Goal: Navigation & Orientation: Find specific page/section

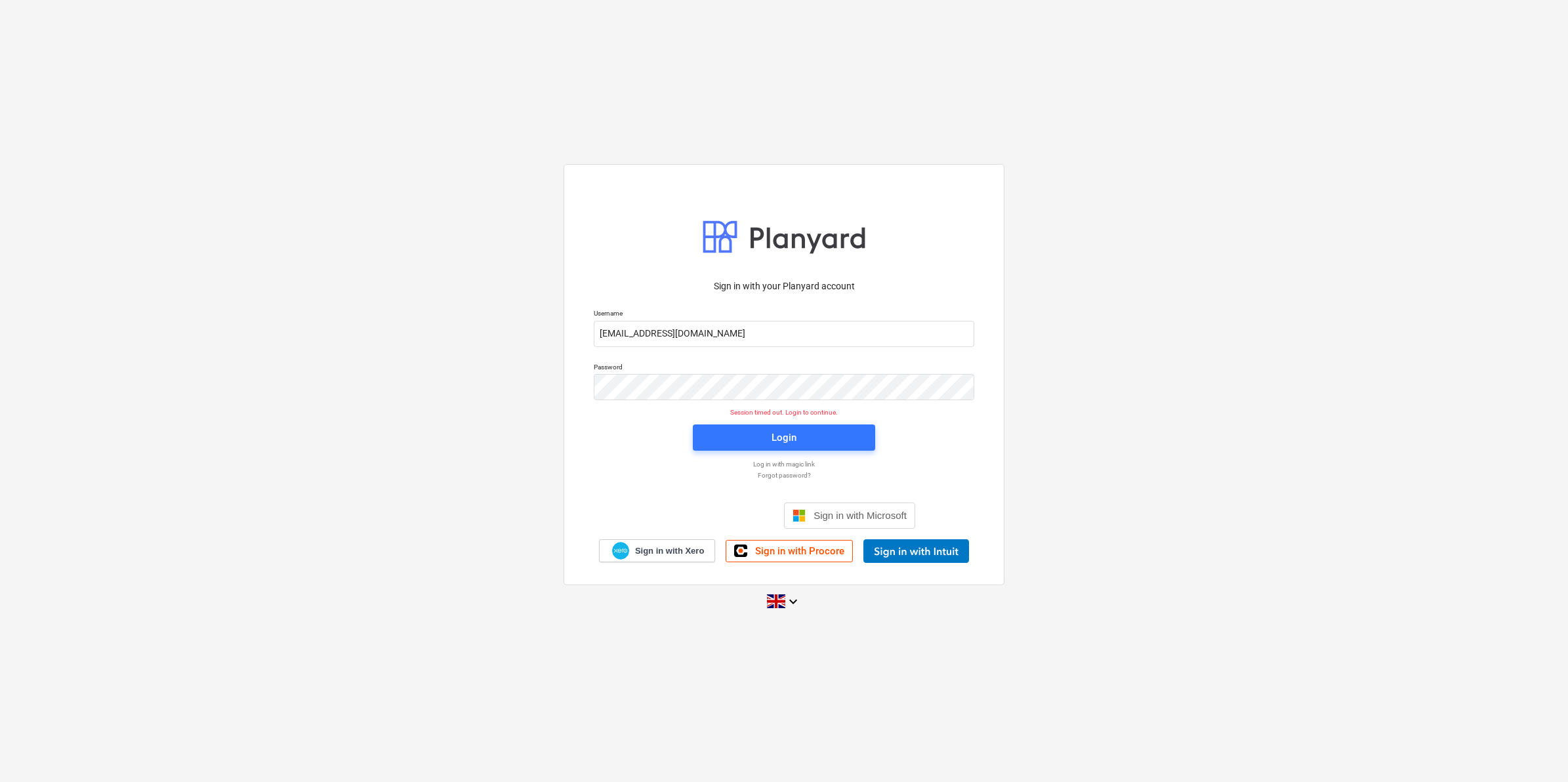
click at [749, 453] on div "Login" at bounding box center [784, 438] width 198 height 42
click at [775, 430] on div "Login" at bounding box center [783, 437] width 25 height 17
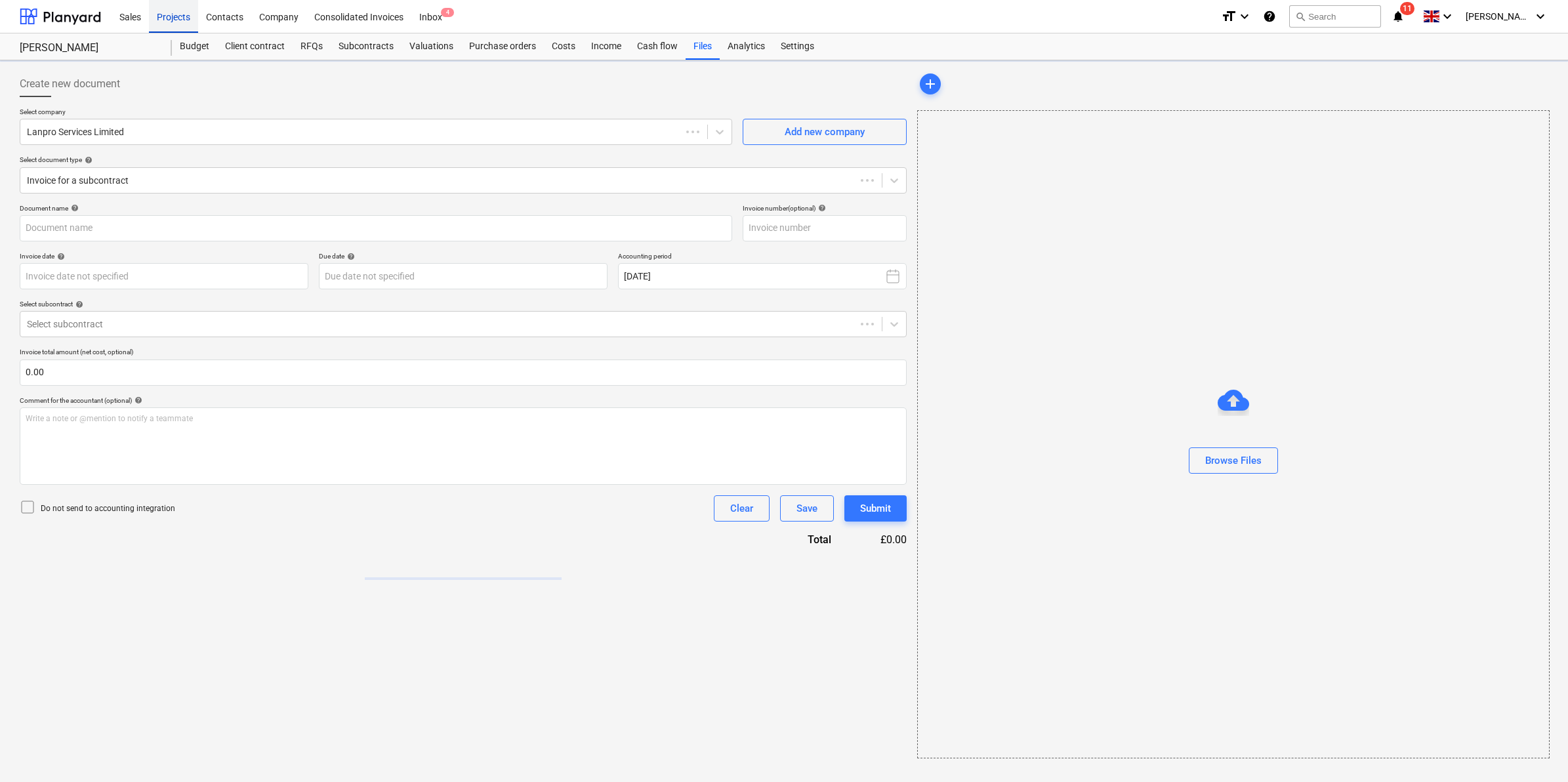
click at [185, 20] on div "Projects" at bounding box center [174, 15] width 49 height 34
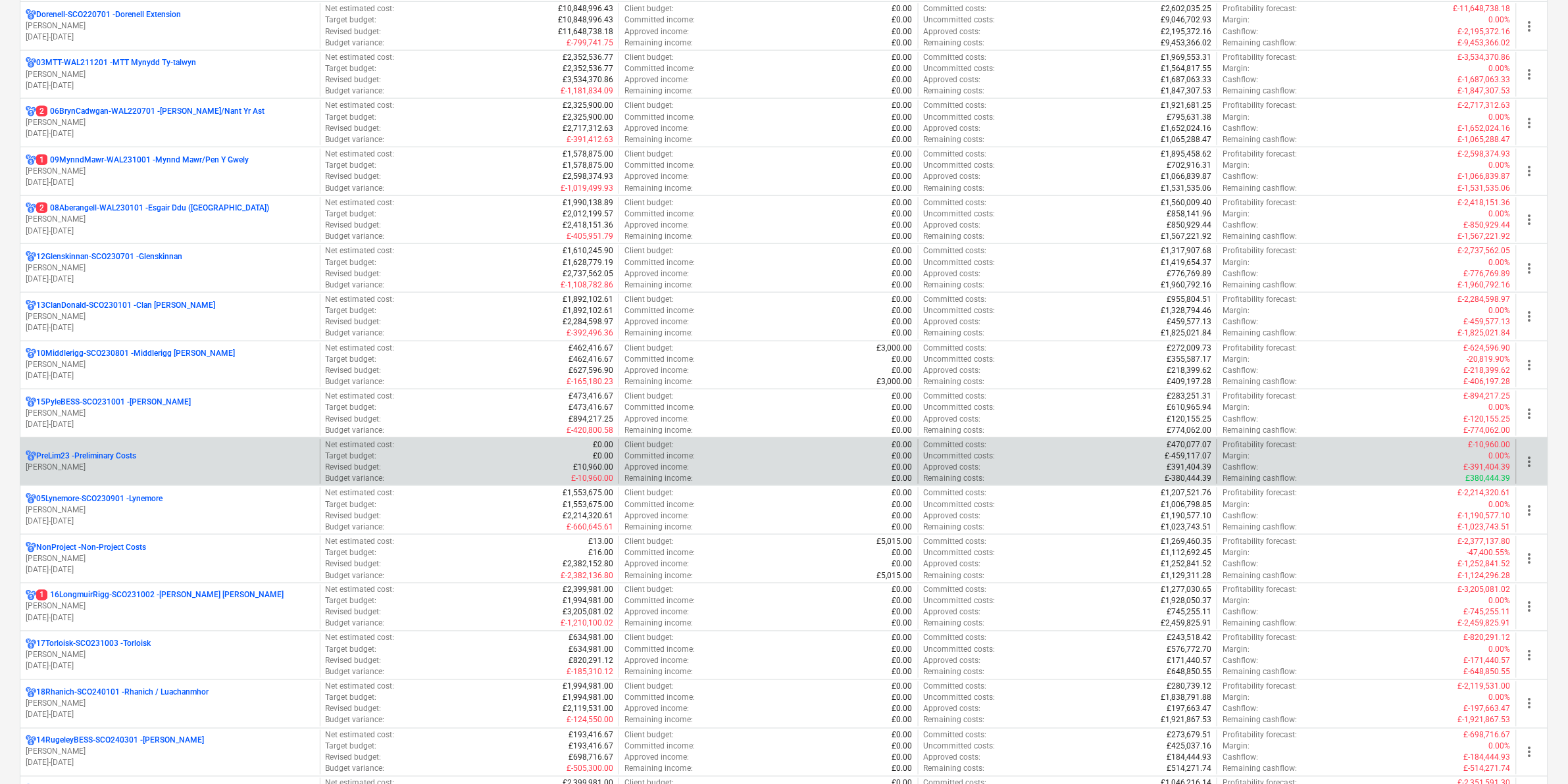
scroll to position [494, 0]
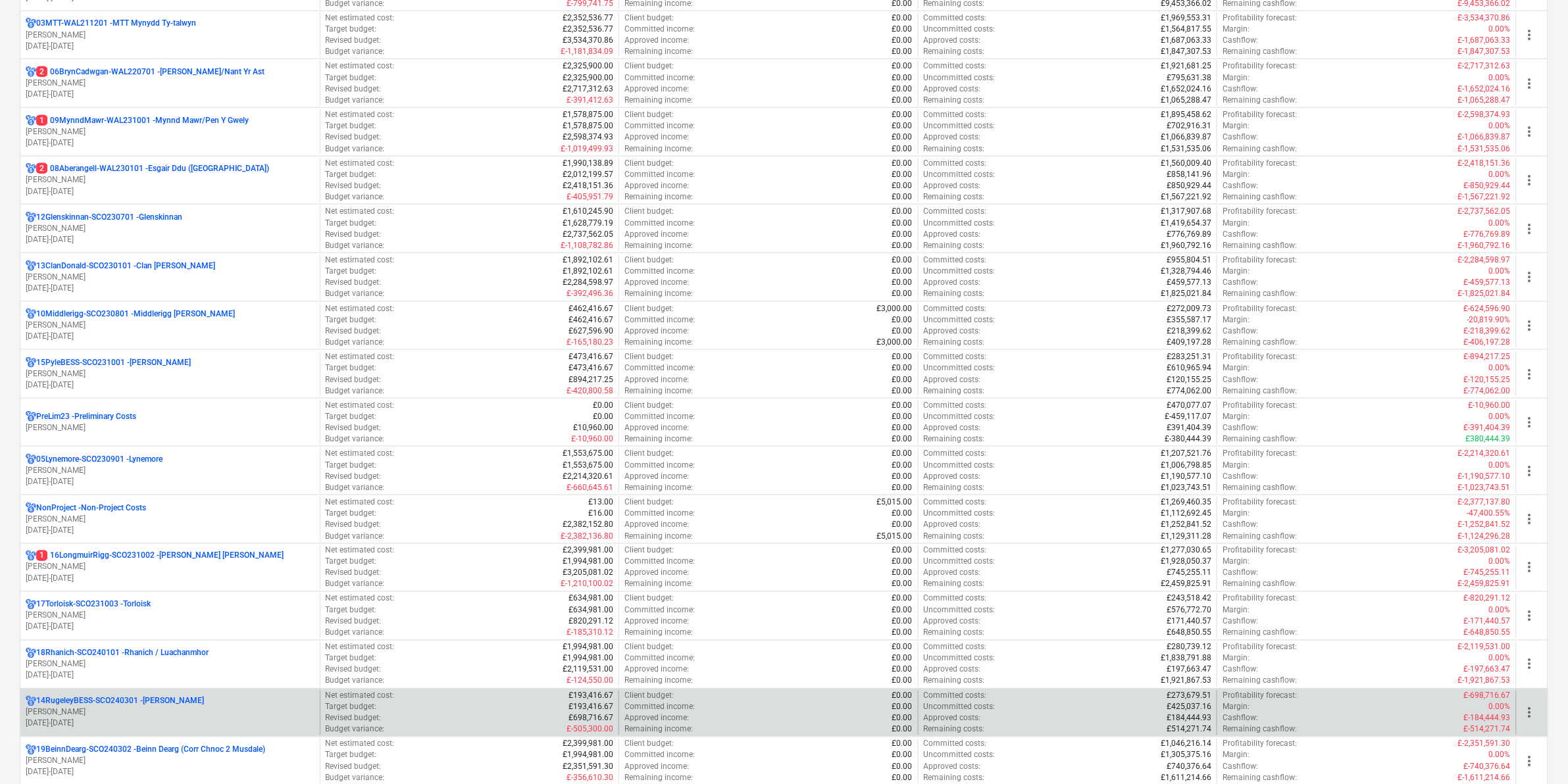
click at [176, 718] on p "[PERSON_NAME]" at bounding box center [169, 712] width 289 height 11
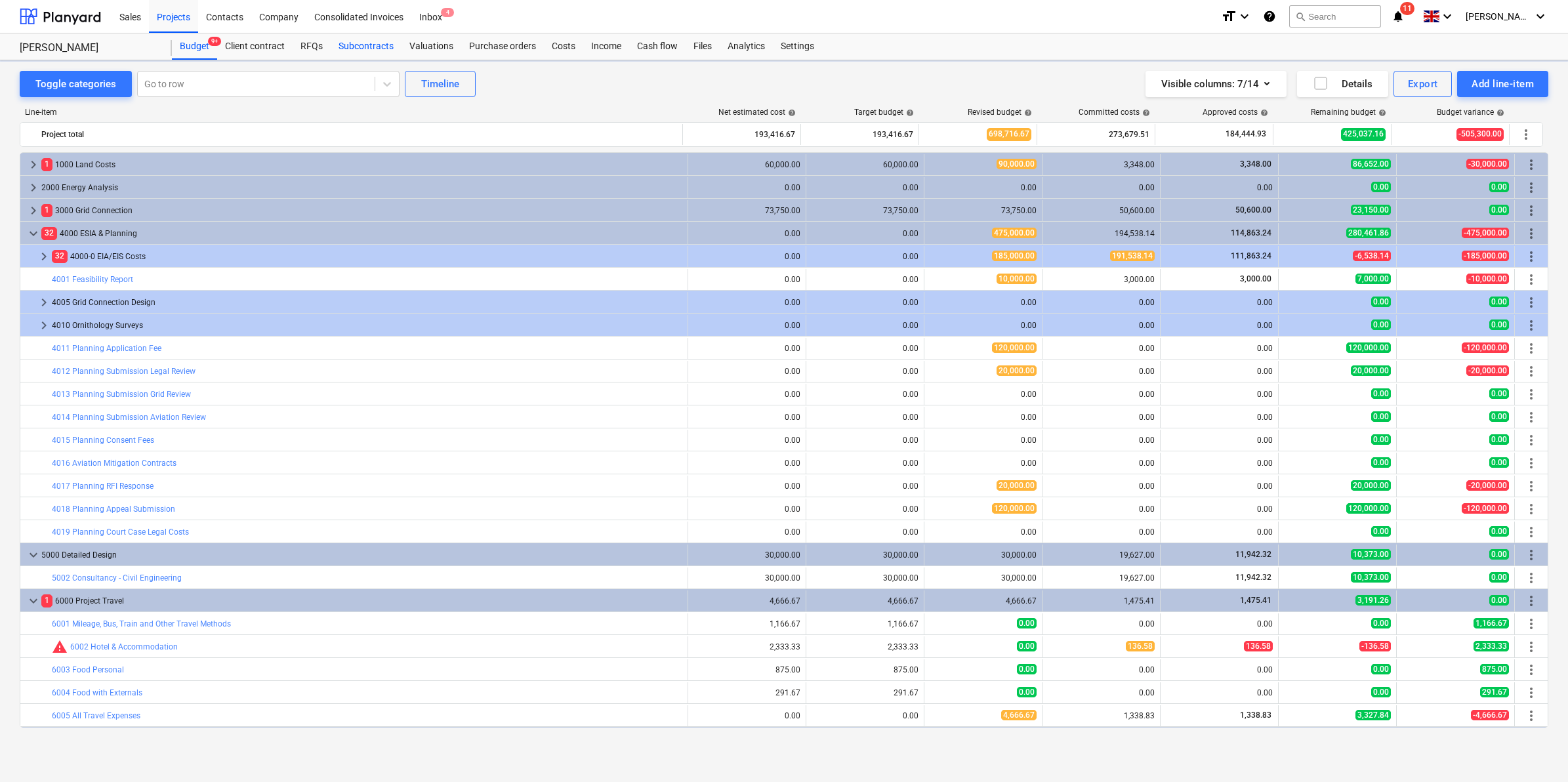
click at [376, 46] on div "Subcontracts" at bounding box center [366, 46] width 71 height 26
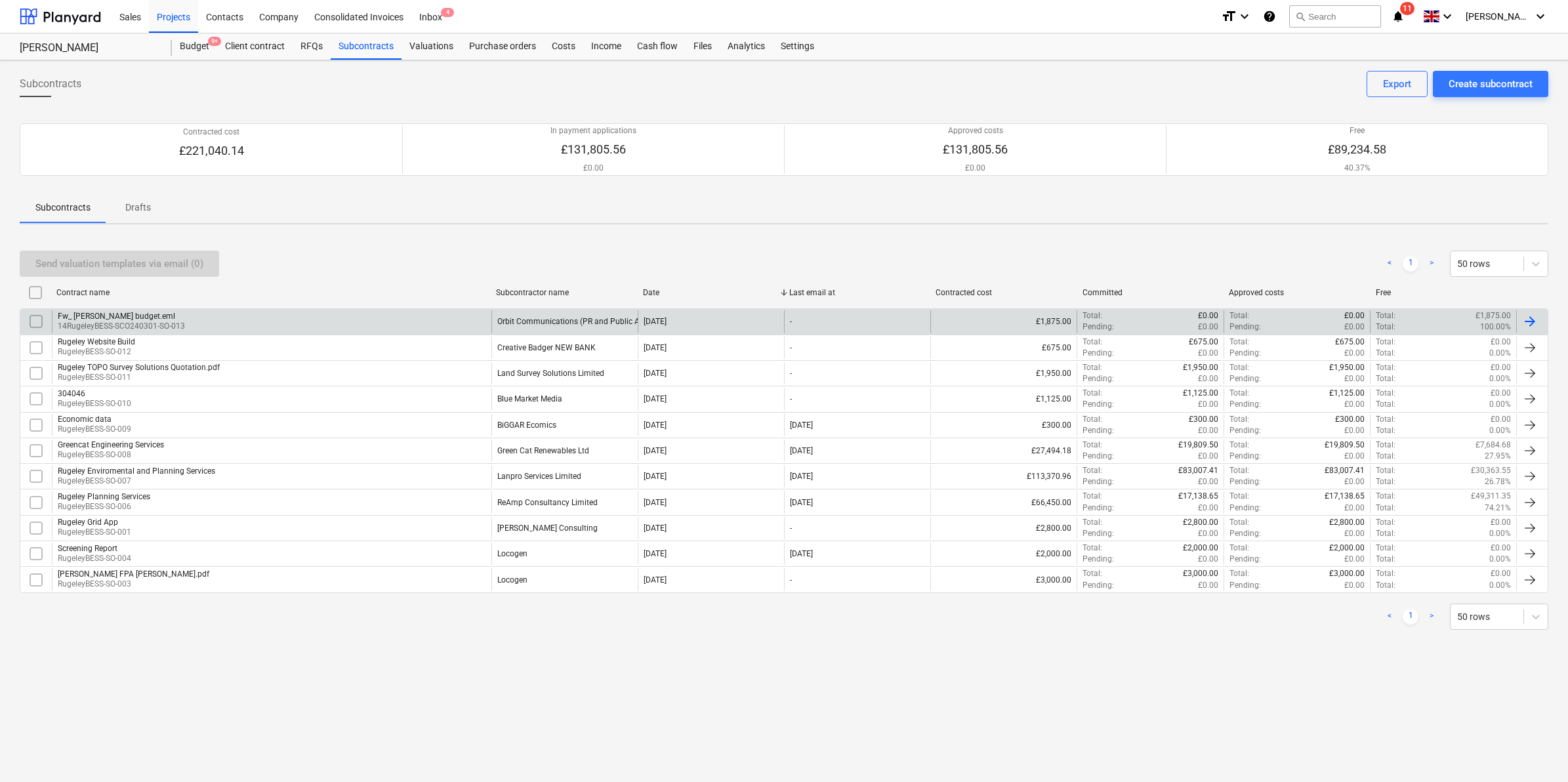
click at [480, 313] on div "Fw_ [PERSON_NAME] budget.eml 14RugeleyBESS-SCO240301-SO-013" at bounding box center [272, 322] width 440 height 23
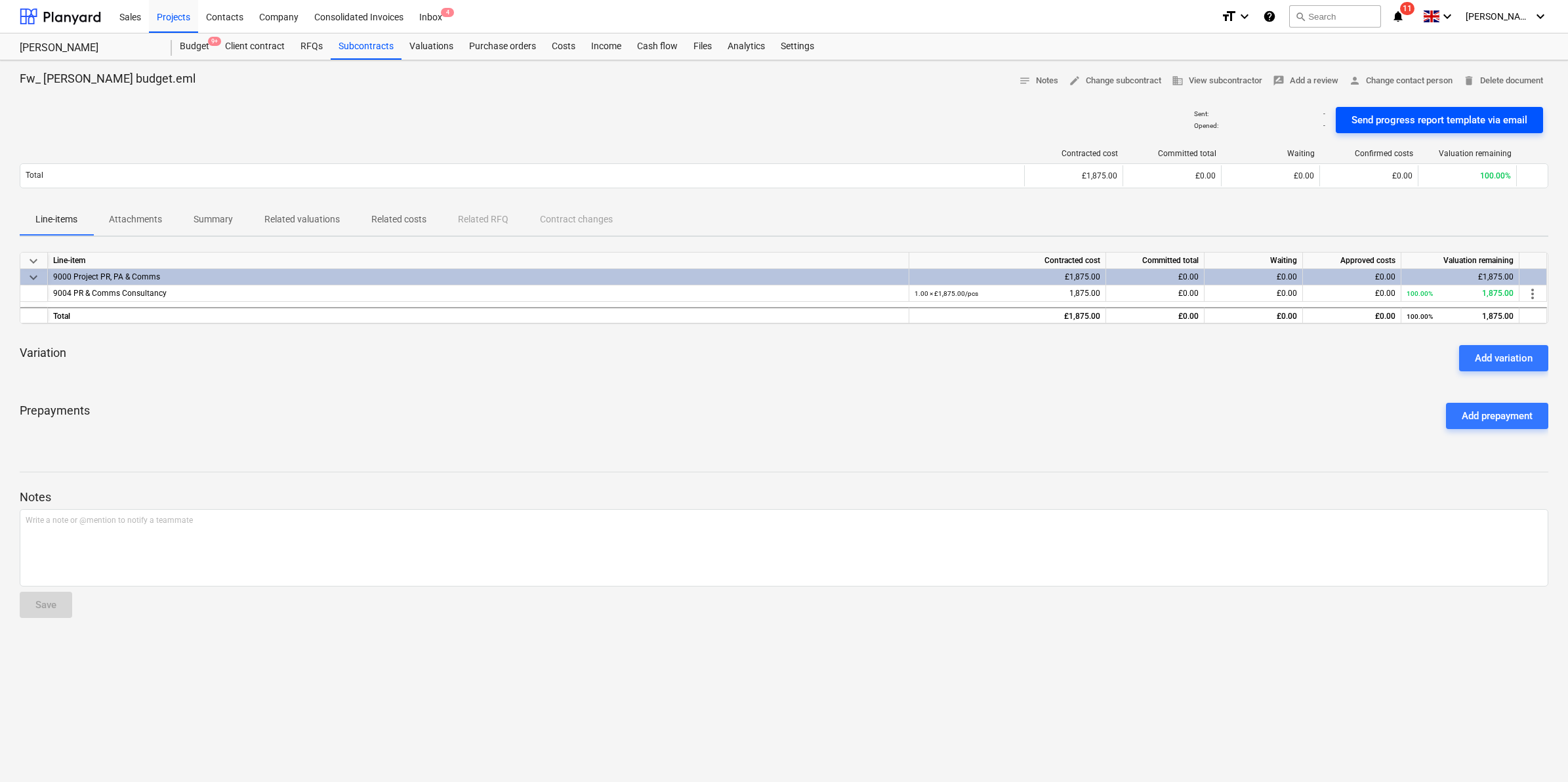
click at [1459, 116] on div "Send progress report template via email" at bounding box center [1440, 120] width 176 height 17
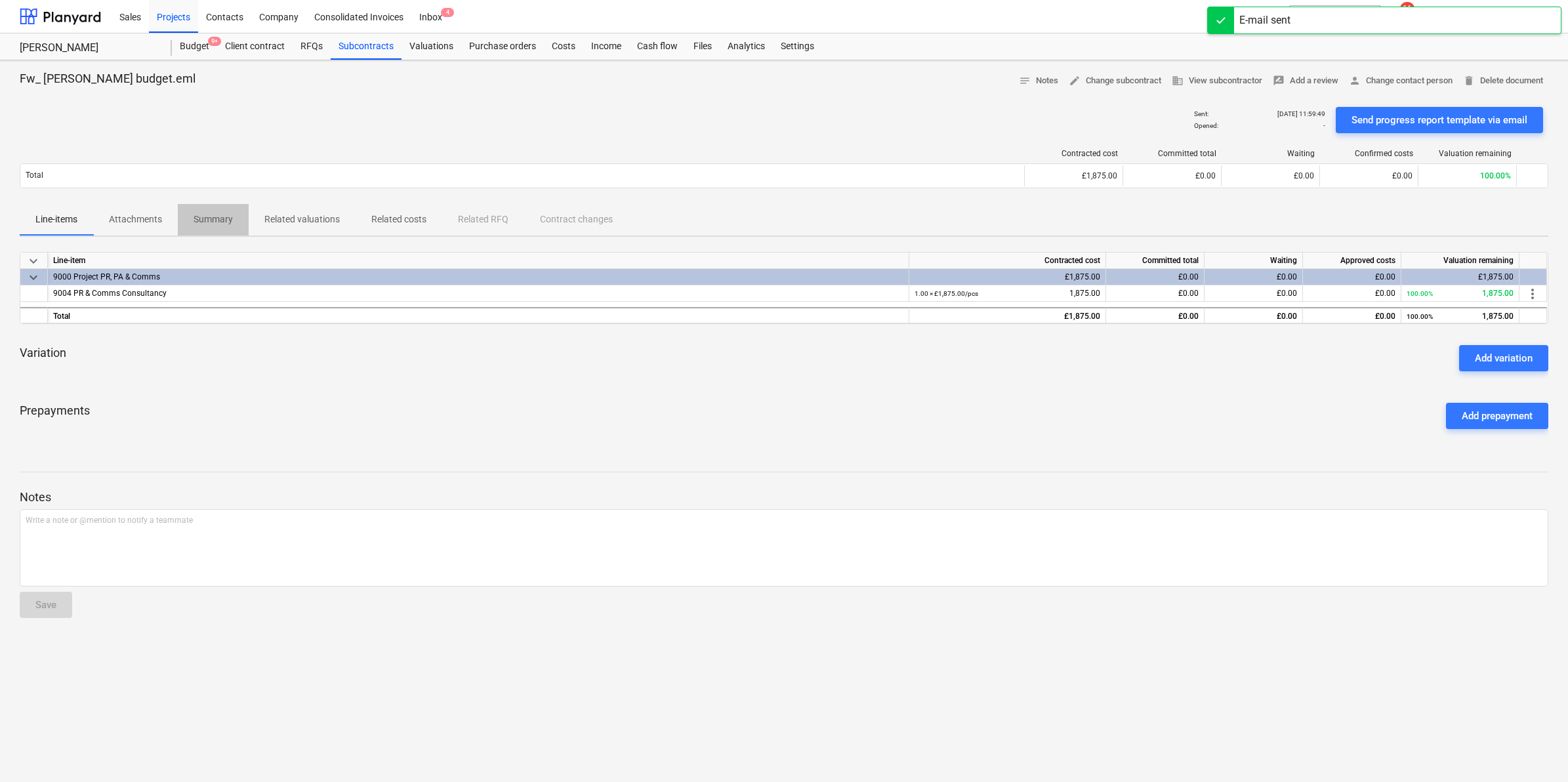
click at [199, 209] on span "Summary" at bounding box center [213, 220] width 71 height 22
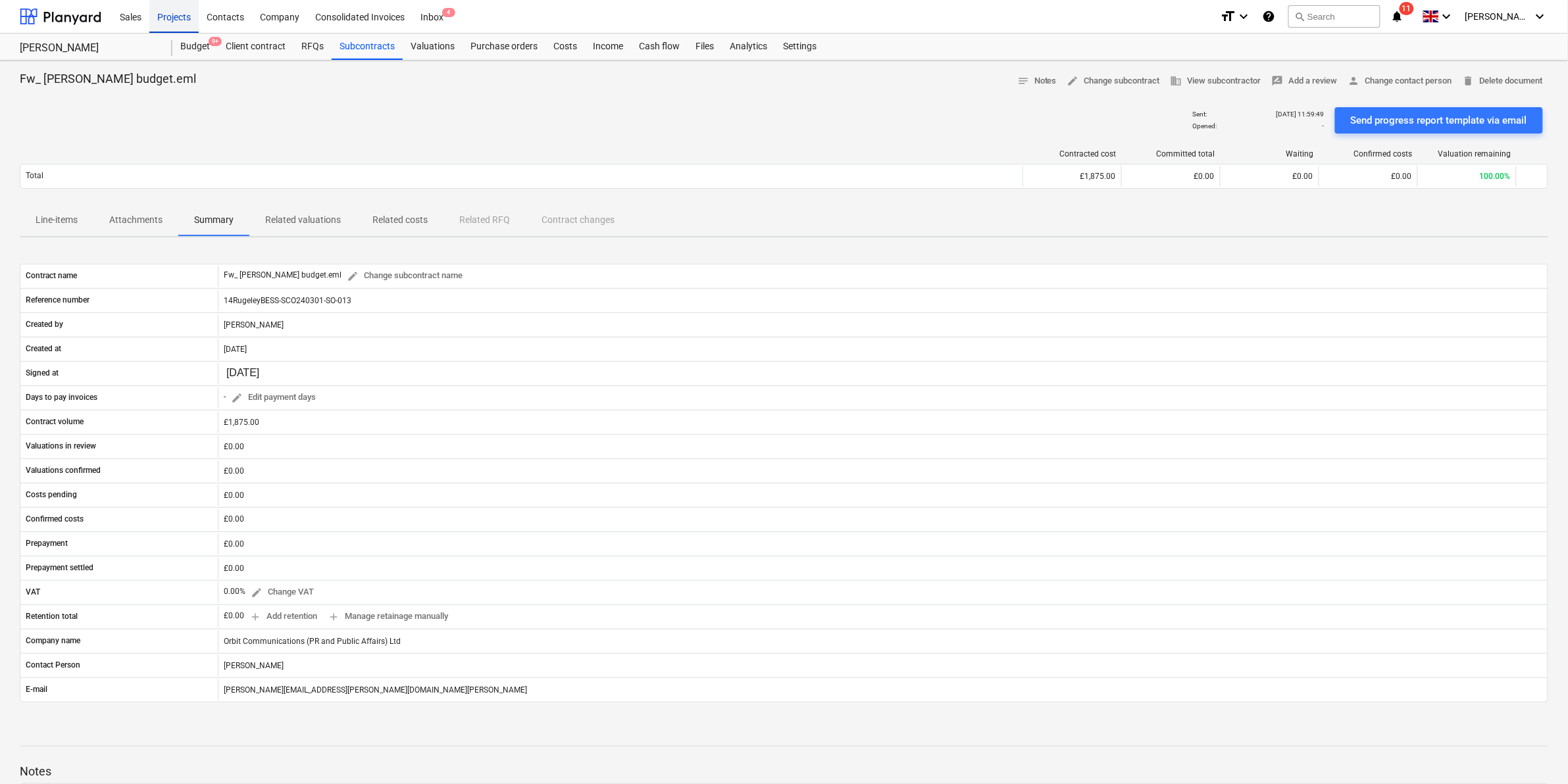
click at [161, 15] on div "Projects" at bounding box center [174, 15] width 49 height 34
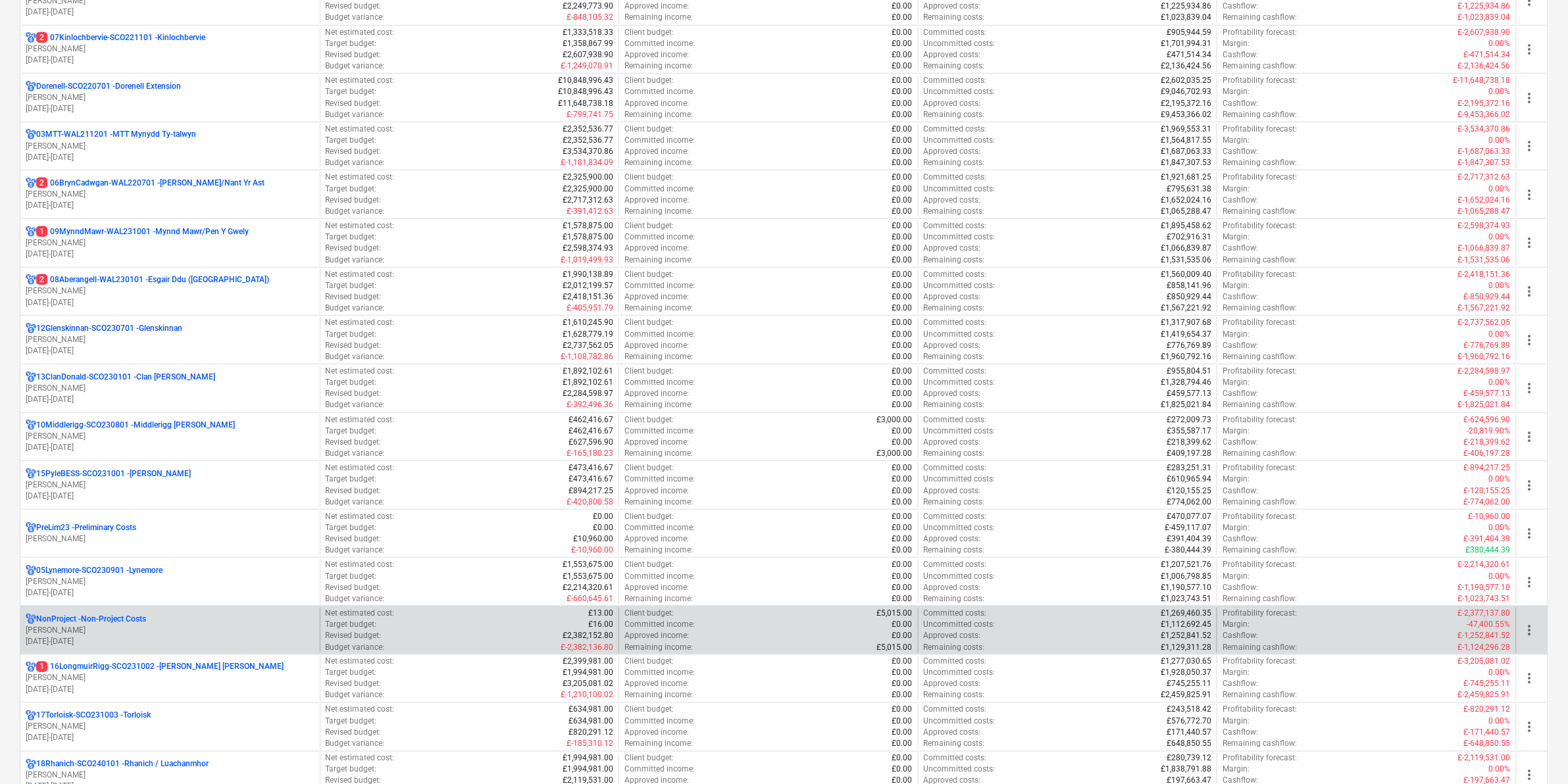
scroll to position [411, 0]
